Goal: Navigation & Orientation: Find specific page/section

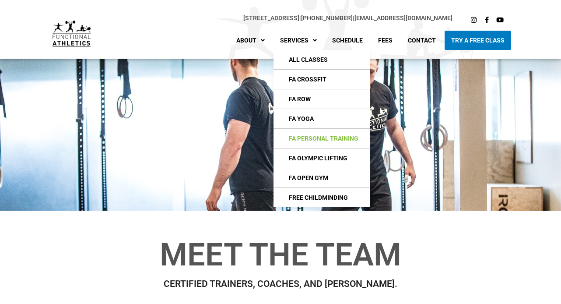
click at [306, 137] on link "FA Personal Training" at bounding box center [322, 138] width 96 height 19
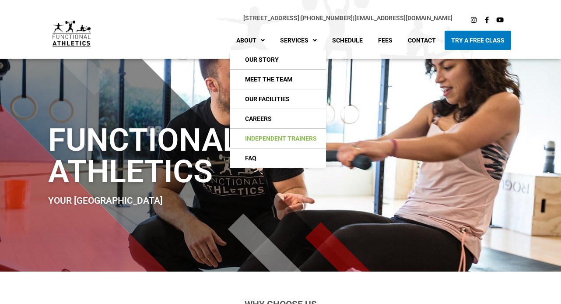
click at [261, 139] on link "Independent Trainers" at bounding box center [278, 138] width 96 height 19
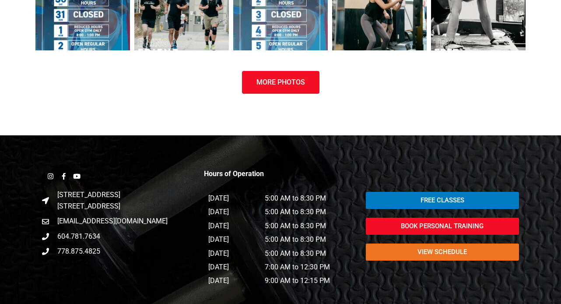
scroll to position [1512, 0]
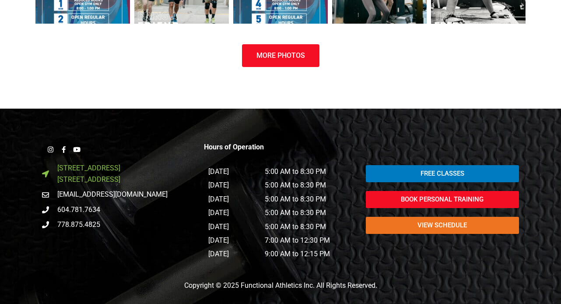
click at [117, 163] on span "235 St. Georges Avenue North Vancouver, BC V7L 4T4" at bounding box center [87, 173] width 65 height 23
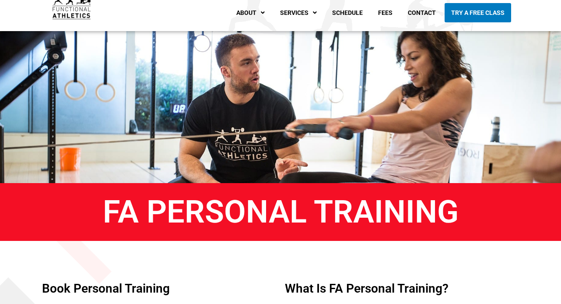
scroll to position [0, 0]
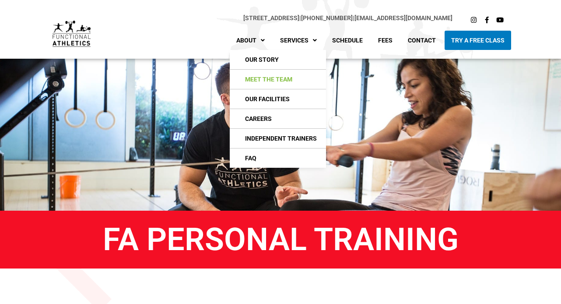
click at [262, 76] on link "Meet The Team" at bounding box center [278, 79] width 96 height 19
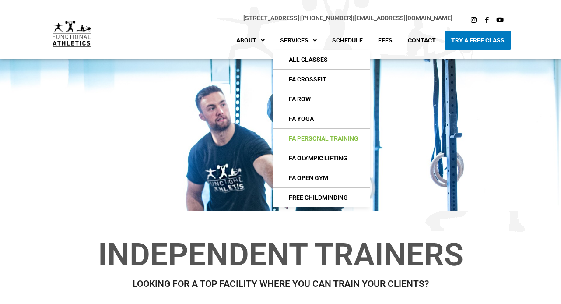
click at [300, 138] on link "FA Personal Training" at bounding box center [322, 138] width 96 height 19
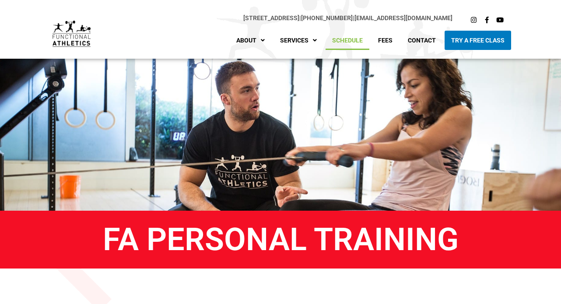
click at [346, 40] on link "Schedule" at bounding box center [348, 40] width 44 height 19
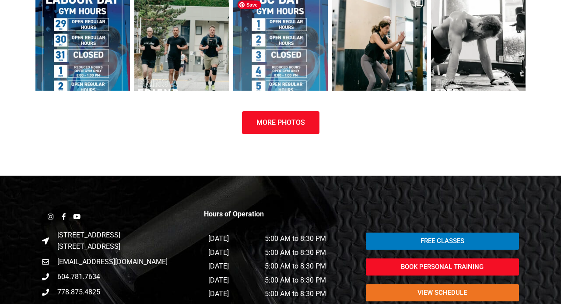
scroll to position [1143, 0]
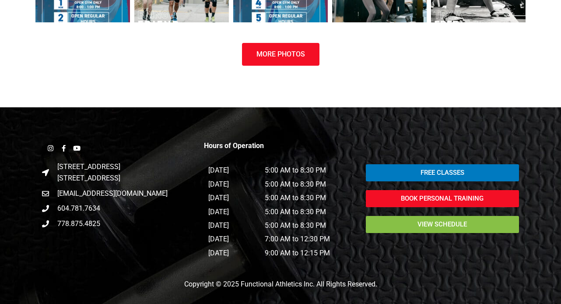
click at [404, 224] on span "view schedule" at bounding box center [442, 224] width 132 height 7
